Goal: Check status: Check status

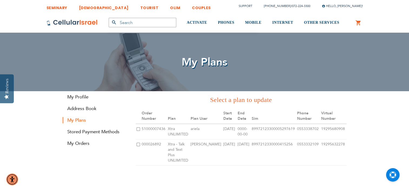
type input "jon@ajcgarfunkel.com"
click at [136, 145] on td at bounding box center [138, 153] width 5 height 26
click at [137, 145] on input "checkbox" at bounding box center [138, 145] width 4 height 4
checkbox input "true"
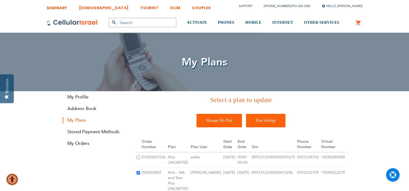
click at [269, 119] on input "Plan Settings" at bounding box center [265, 121] width 39 height 14
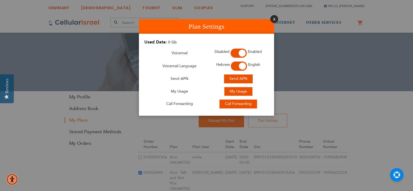
click at [272, 19] on button "Close" at bounding box center [274, 19] width 8 height 8
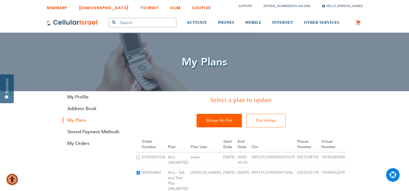
click at [212, 121] on input "Manage My Plan" at bounding box center [218, 121] width 45 height 14
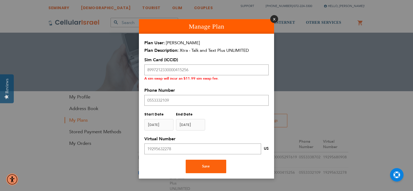
click at [276, 18] on button "Close" at bounding box center [274, 19] width 8 height 8
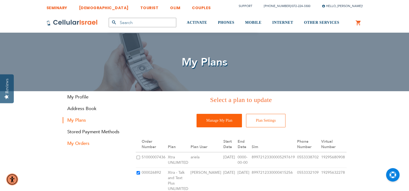
click at [76, 144] on link "My Orders" at bounding box center [95, 143] width 65 height 6
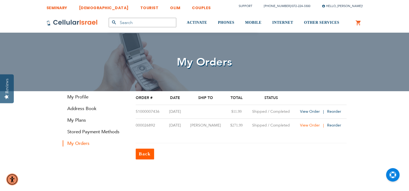
type input "[PERSON_NAME][EMAIL_ADDRESS][DOMAIN_NAME]"
click at [306, 126] on span "View Order" at bounding box center [310, 125] width 20 height 5
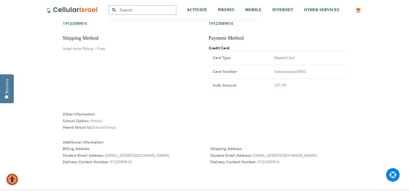
scroll to position [513, 0]
